Goal: Find contact information: Find contact information

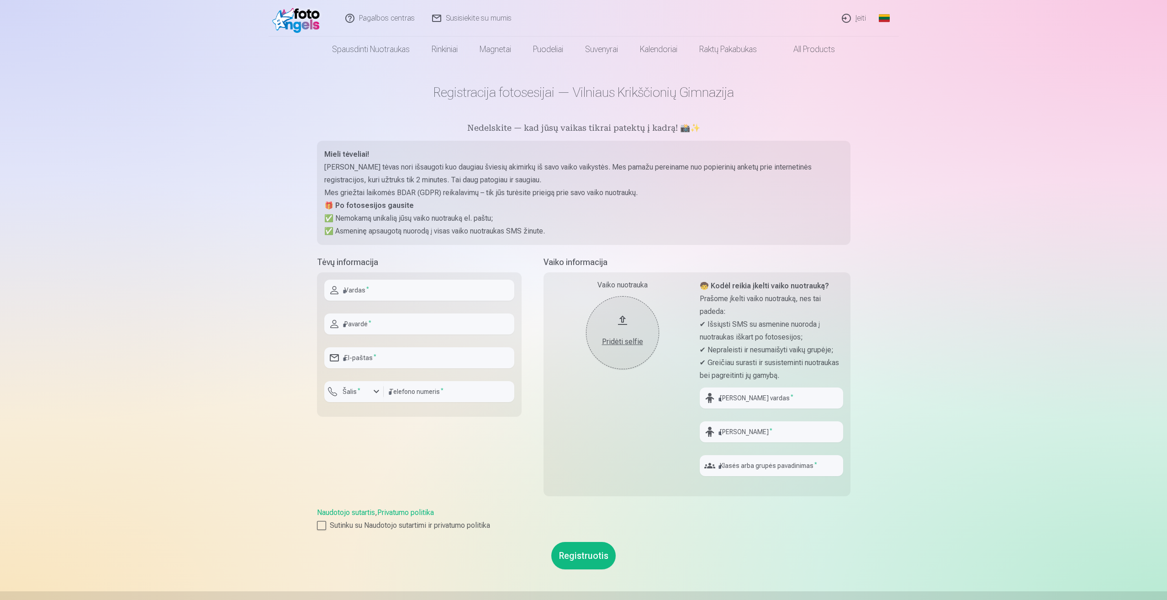
click at [472, 14] on link "Susisiekite su mumis" at bounding box center [472, 18] width 97 height 37
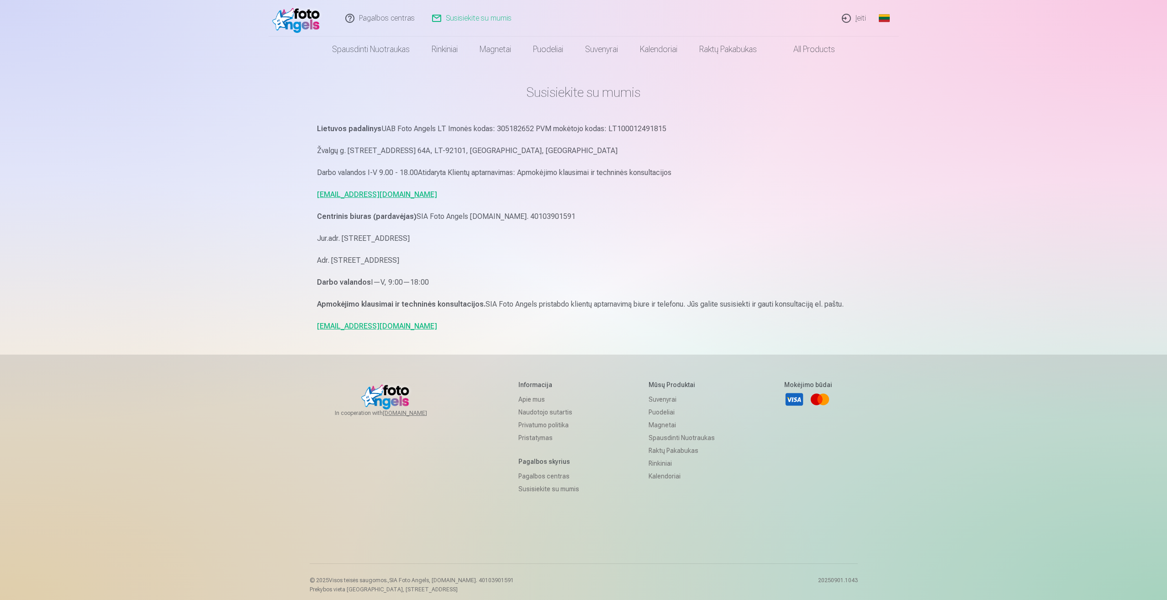
click at [525, 401] on link "Apie mus" at bounding box center [549, 399] width 61 height 13
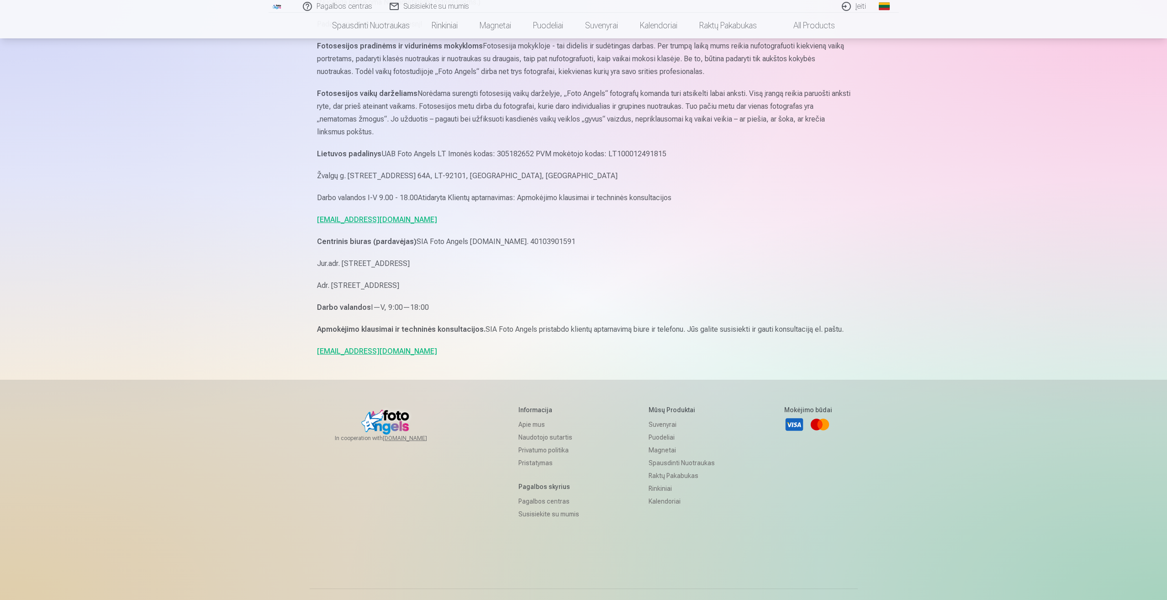
scroll to position [514, 0]
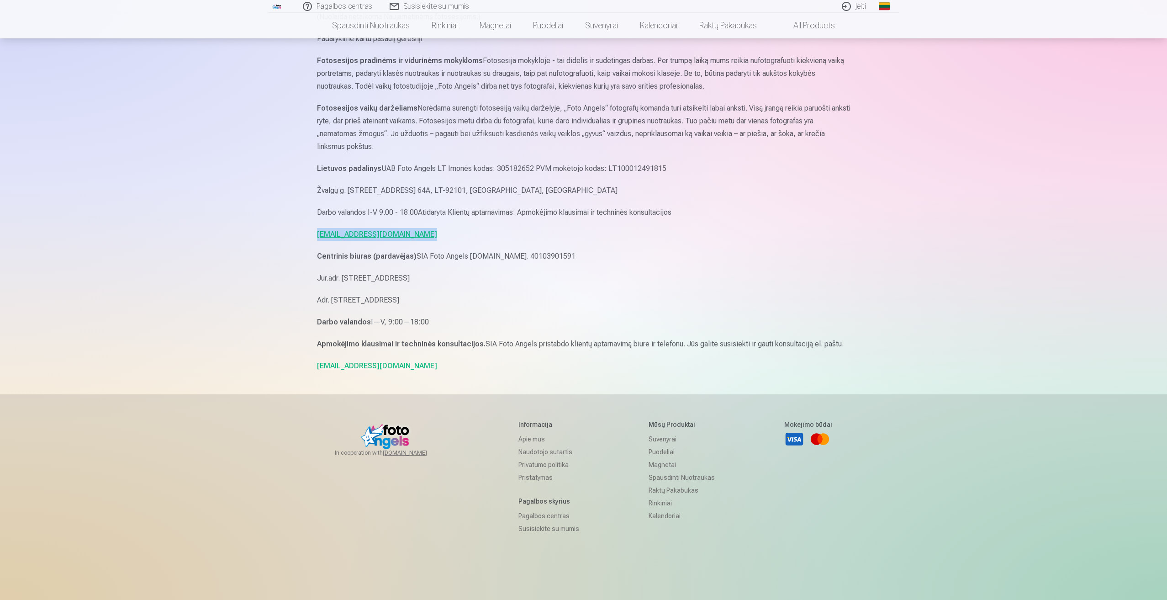
drag, startPoint x: 428, startPoint y: 233, endPoint x: 318, endPoint y: 236, distance: 110.1
click at [318, 236] on p "[EMAIL_ADDRESS][DOMAIN_NAME]" at bounding box center [584, 234] width 534 height 13
copy link "[EMAIL_ADDRESS][DOMAIN_NAME]"
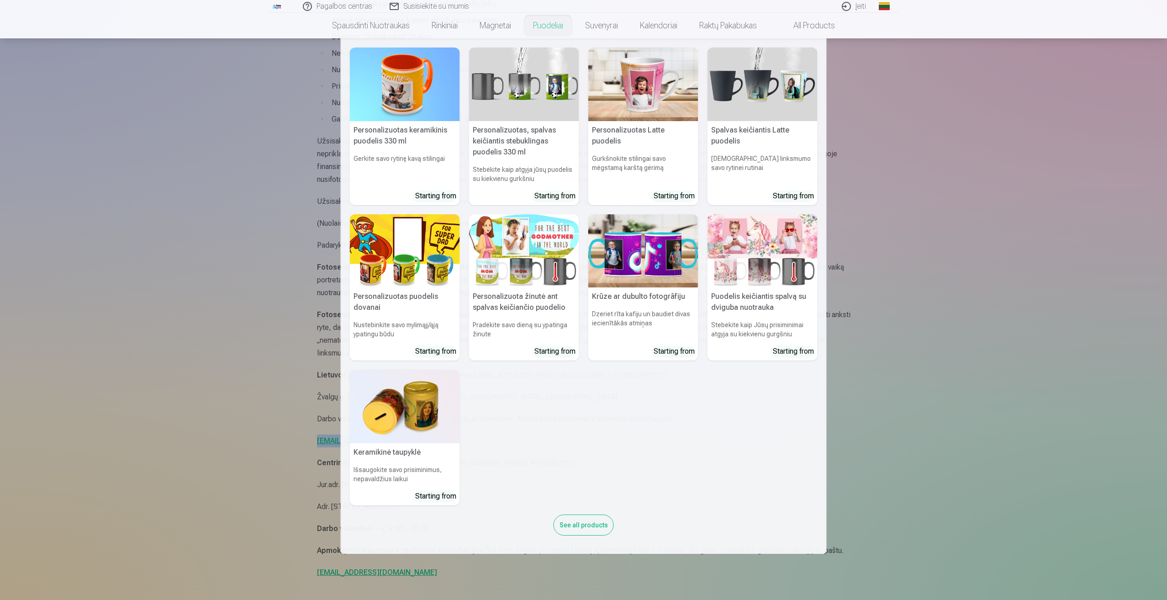
scroll to position [457, 0]
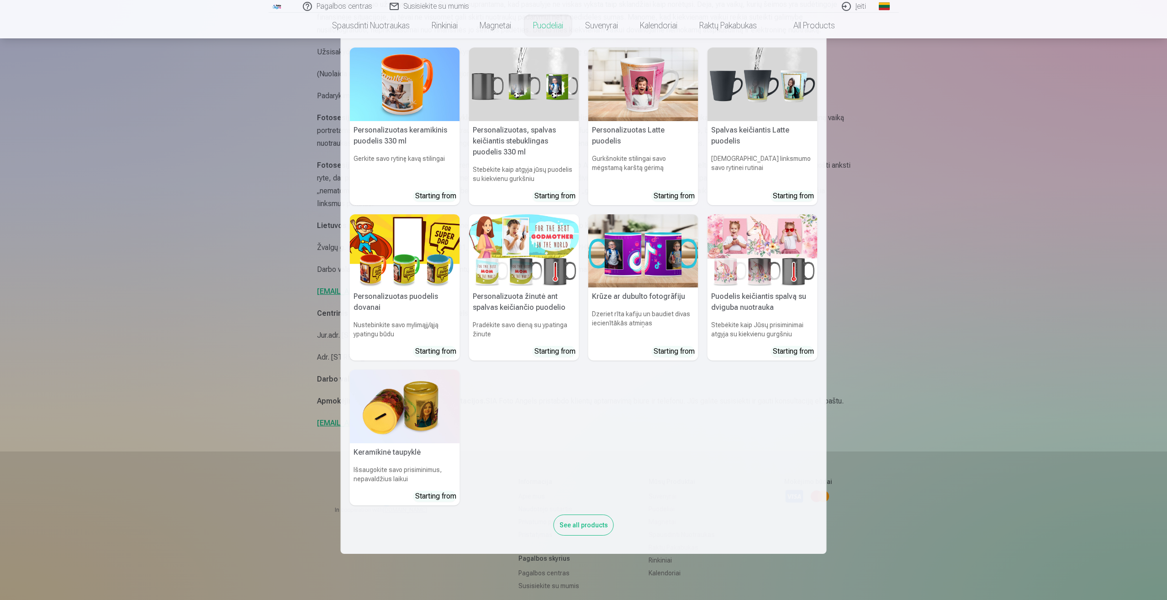
click at [939, 453] on nav "Personalizuotas keramikinis puodelis 330 ml Gerkite savo rytinę kavą stilingai …" at bounding box center [583, 295] width 1167 height 515
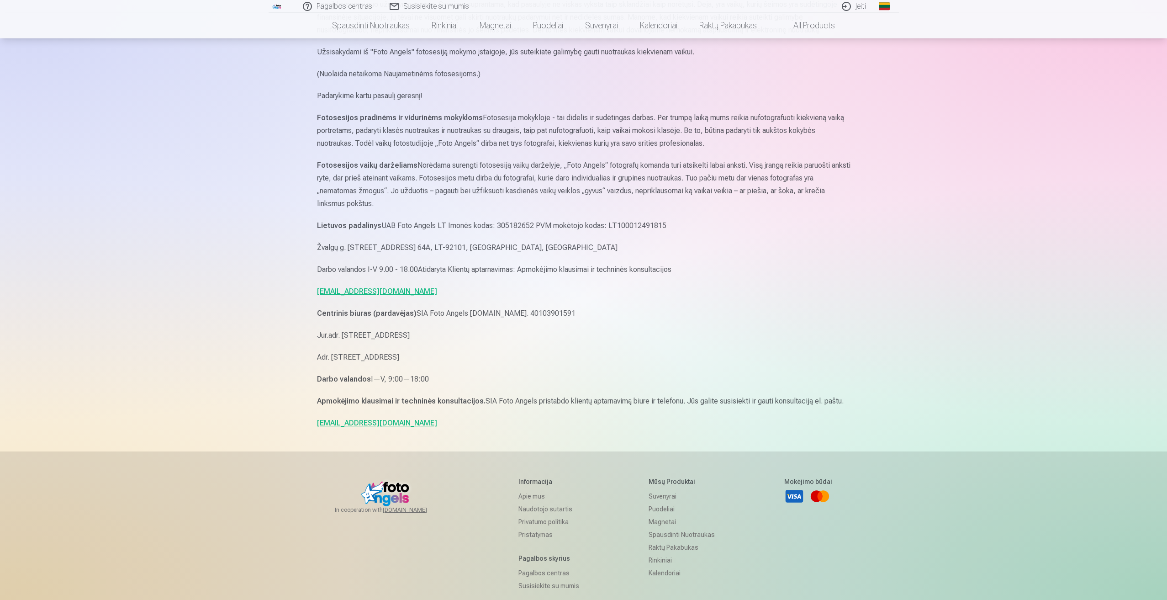
scroll to position [560, 0]
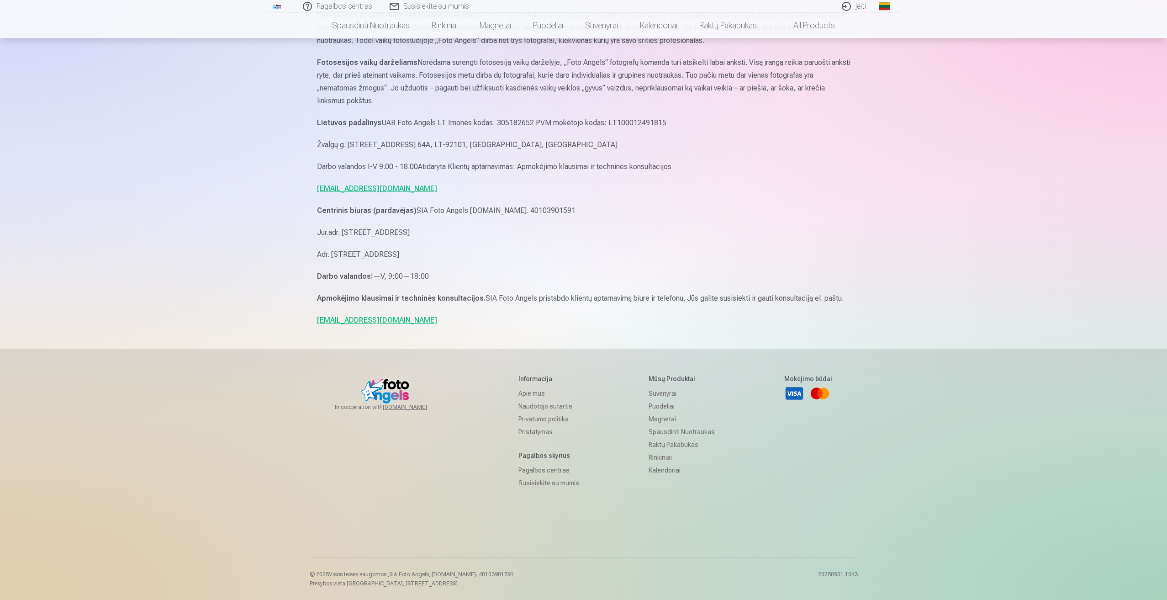
click at [538, 483] on link "Susisiekite su mumis" at bounding box center [549, 483] width 61 height 13
